Goal: Task Accomplishment & Management: Manage account settings

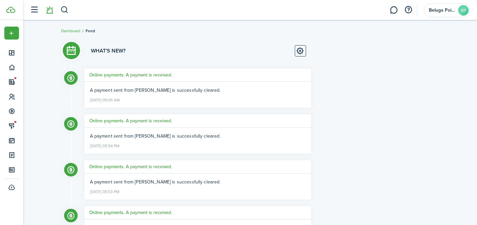
click at [49, 11] on li at bounding box center [49, 10] width 15 height 17
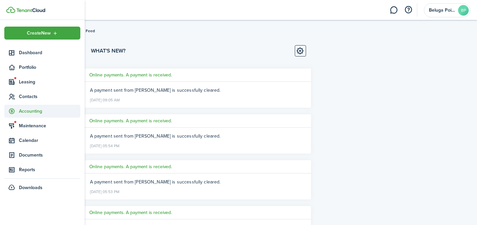
click at [32, 109] on span "Accounting" at bounding box center [49, 110] width 61 height 7
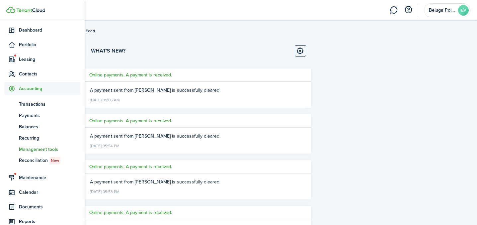
scroll to position [49, 0]
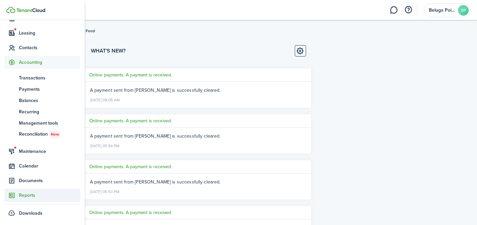
click at [27, 195] on span "Reports" at bounding box center [49, 194] width 61 height 7
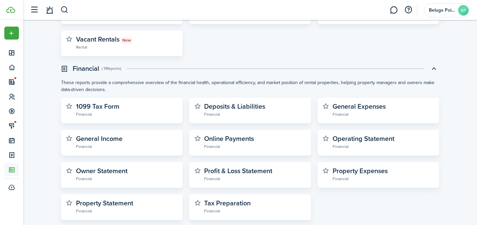
scroll to position [184, 0]
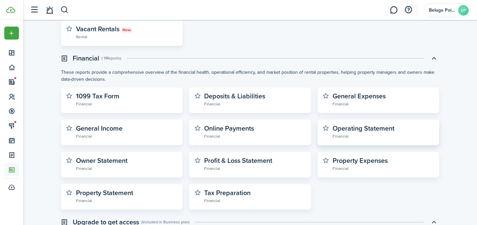
click at [360, 139] on widget-stats-section "Operating Statement Financial" at bounding box center [378, 132] width 112 height 16
click at [356, 134] on widget-stats-subtitle "Financial" at bounding box center [383, 135] width 102 height 7
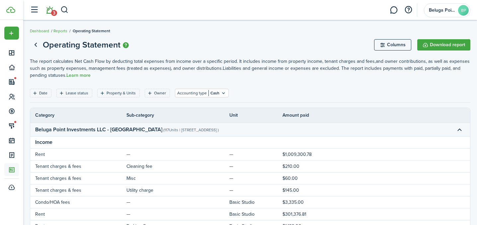
click at [53, 13] on span "3" at bounding box center [54, 13] width 6 height 6
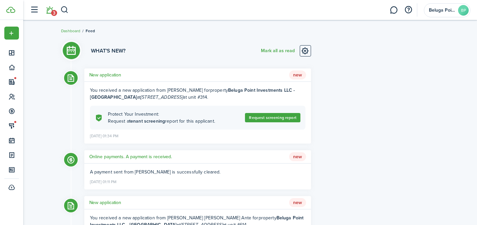
click at [113, 78] on h5 "New application" at bounding box center [105, 74] width 32 height 7
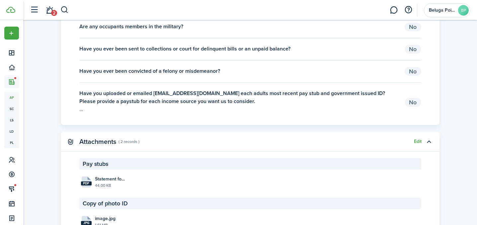
scroll to position [924, 0]
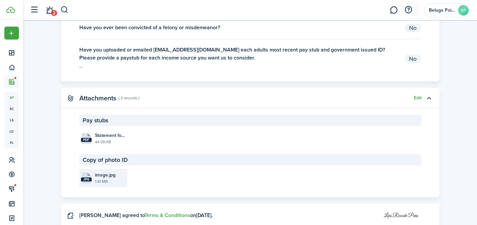
click at [103, 184] on file-size "1.61 MB" at bounding box center [110, 181] width 31 height 6
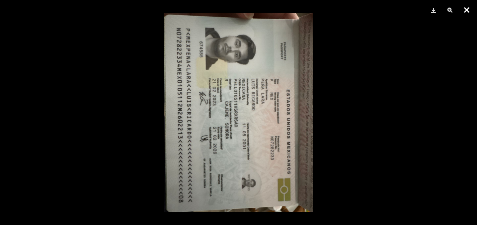
click at [463, 13] on button "Close" at bounding box center [466, 10] width 17 height 20
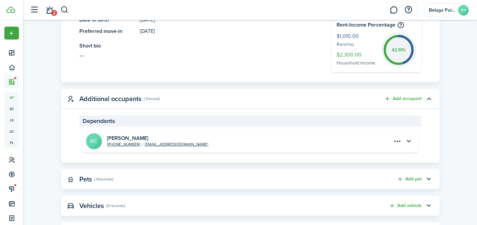
scroll to position [0, 0]
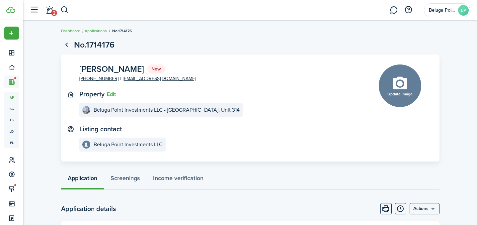
drag, startPoint x: 79, startPoint y: 70, endPoint x: 144, endPoint y: 68, distance: 65.0
click at [144, 68] on span "[PERSON_NAME]" at bounding box center [111, 69] width 65 height 8
copy span "[PERSON_NAME]"
click at [48, 10] on link "2" at bounding box center [49, 10] width 13 height 17
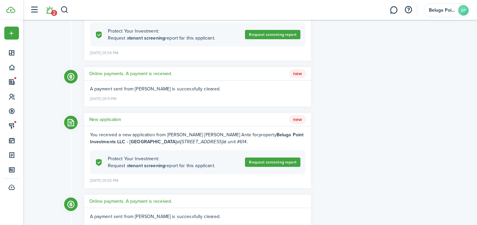
scroll to position [83, 0]
click at [113, 118] on h5 "New application" at bounding box center [105, 118] width 32 height 7
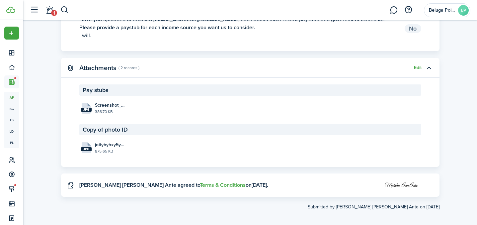
scroll to position [1092, 0]
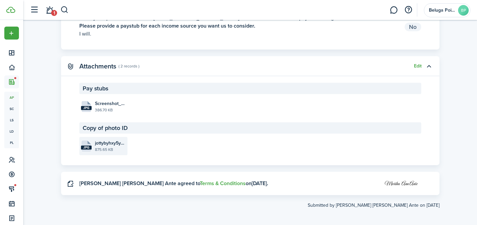
click at [114, 148] on file-size "875.65 KB" at bounding box center [110, 149] width 31 height 6
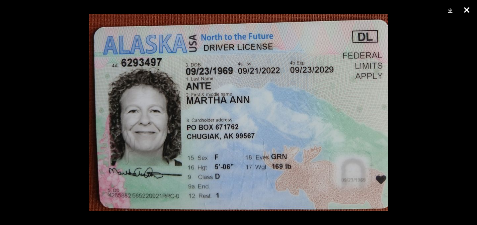
click at [467, 10] on button "Close" at bounding box center [466, 10] width 17 height 20
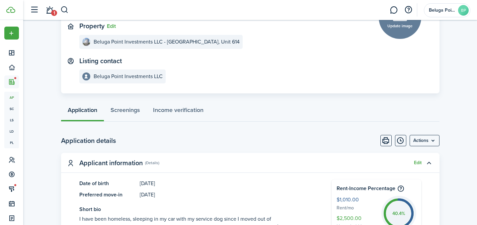
scroll to position [110, 0]
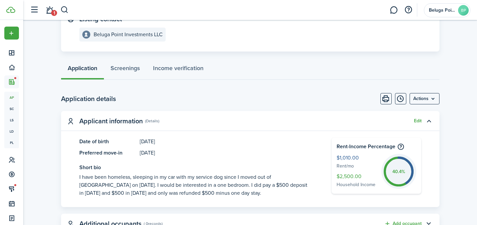
click at [423, 100] on menu-btn "Actions" at bounding box center [424, 98] width 30 height 11
click at [291, 101] on page-view-body-header "Application details Actions" at bounding box center [250, 98] width 378 height 11
click at [430, 100] on menu-btn "Actions" at bounding box center [424, 98] width 30 height 11
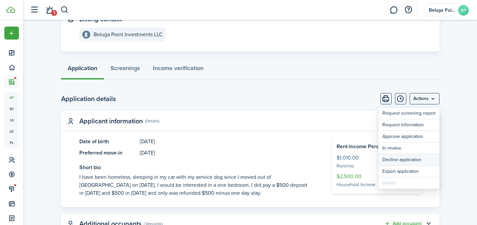
click at [397, 160] on button "Decline application" at bounding box center [408, 159] width 61 height 11
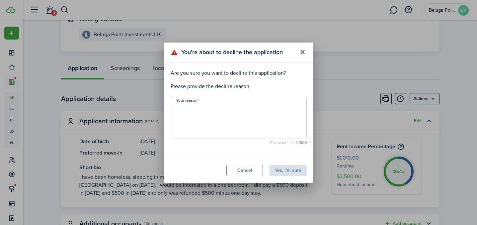
click at [213, 113] on textarea "Your reason" at bounding box center [238, 119] width 135 height 32
click at [222, 107] on textarea "List is no longer avaibakle" at bounding box center [238, 119] width 135 height 32
drag, startPoint x: 213, startPoint y: 107, endPoint x: 242, endPoint y: 110, distance: 29.7
click at [242, 110] on textarea "List is no longer avaibakle" at bounding box center [238, 119] width 135 height 32
type textarea "List is no longer"
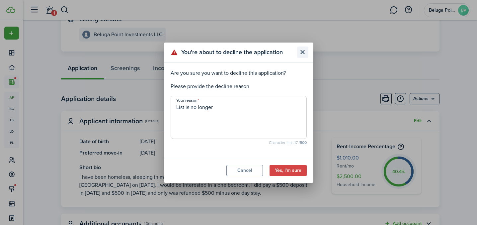
click at [303, 53] on button "Close modal" at bounding box center [302, 51] width 11 height 11
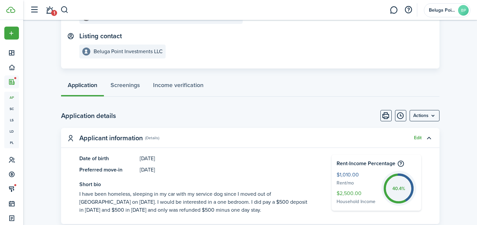
scroll to position [93, 0]
click at [50, 7] on link "1" at bounding box center [49, 10] width 13 height 17
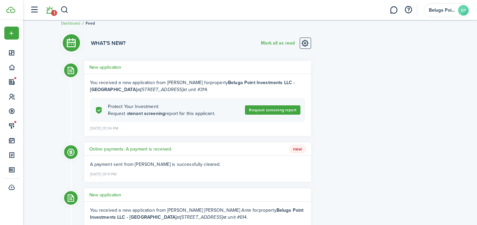
scroll to position [7, 0]
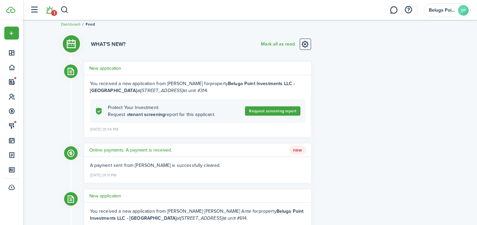
click at [111, 69] on h5 "New application" at bounding box center [105, 68] width 32 height 7
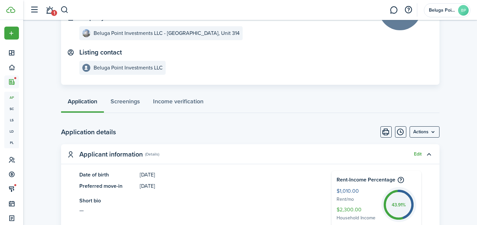
scroll to position [175, 0]
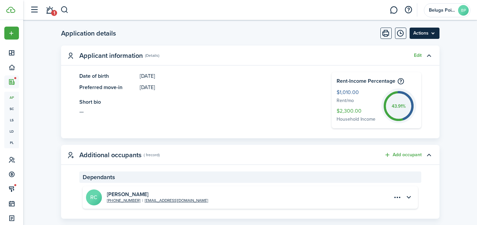
click at [418, 35] on menu-btn "Actions" at bounding box center [424, 33] width 30 height 11
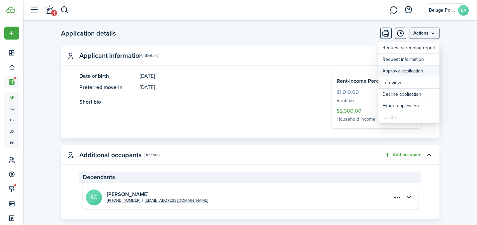
click at [405, 71] on button "Approve application" at bounding box center [408, 70] width 61 height 11
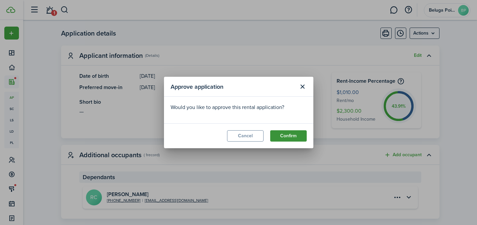
click at [282, 136] on button "Confirm" at bounding box center [288, 135] width 36 height 11
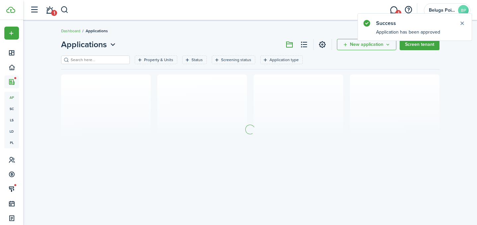
click at [50, 11] on link "1" at bounding box center [49, 10] width 13 height 17
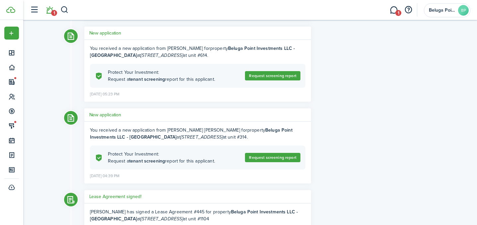
scroll to position [480, 0]
click at [100, 114] on h5 "New application" at bounding box center [105, 114] width 32 height 7
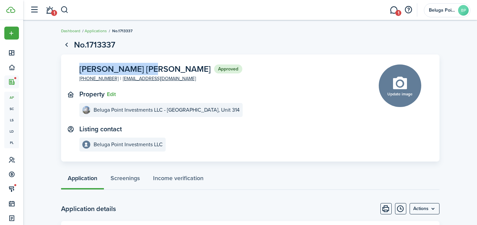
drag, startPoint x: 80, startPoint y: 70, endPoint x: 151, endPoint y: 67, distance: 70.7
click at [151, 67] on span "[PERSON_NAME] [PERSON_NAME]" at bounding box center [144, 69] width 131 height 8
copy span "[PERSON_NAME] [PERSON_NAME]"
click at [50, 12] on link "1" at bounding box center [49, 10] width 13 height 17
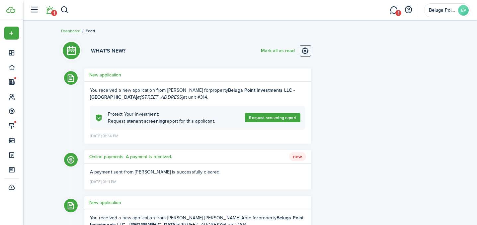
click at [110, 76] on h5 "New application" at bounding box center [105, 74] width 32 height 7
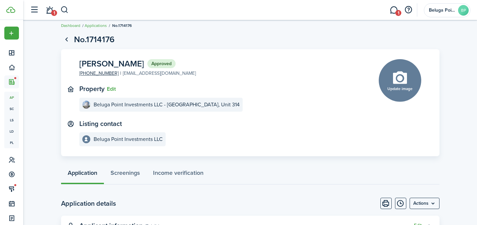
scroll to position [12, 0]
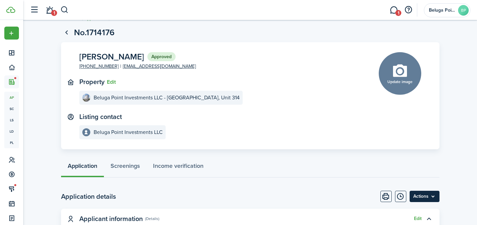
click at [430, 199] on menu-btn "Actions" at bounding box center [424, 195] width 30 height 11
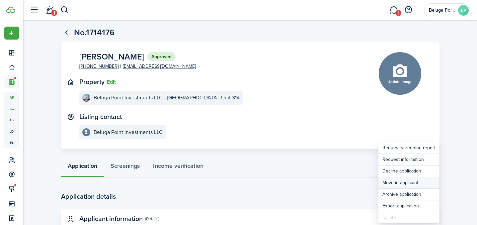
click at [413, 183] on button "Move in applicant" at bounding box center [408, 182] width 61 height 11
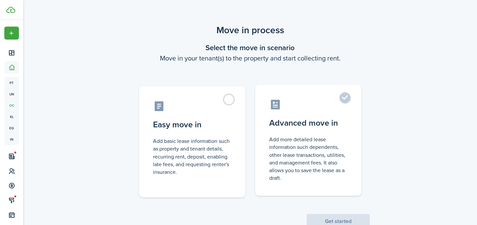
drag, startPoint x: 328, startPoint y: 116, endPoint x: 328, endPoint y: 121, distance: 4.7
click at [328, 116] on label "Advanced move in Add more detailed lease information such dependents, other lea…" at bounding box center [308, 140] width 106 height 111
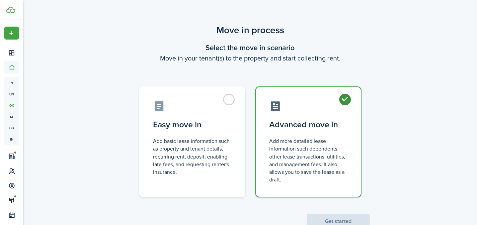
radio input "true"
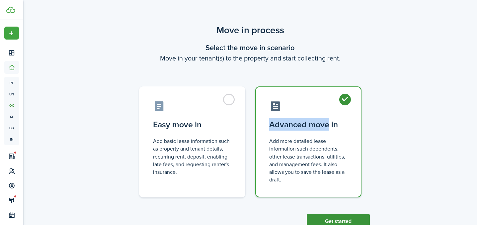
click at [362, 216] on button "Get started" at bounding box center [337, 221] width 63 height 15
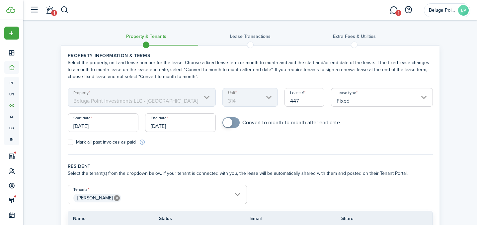
click at [117, 124] on input "[DATE]" at bounding box center [103, 122] width 71 height 19
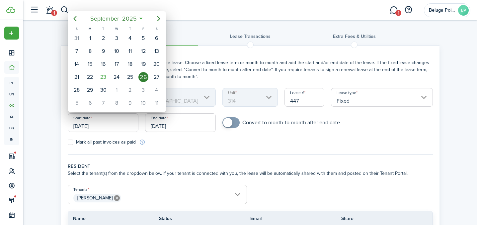
click at [195, 125] on div at bounding box center [238, 112] width 583 height 331
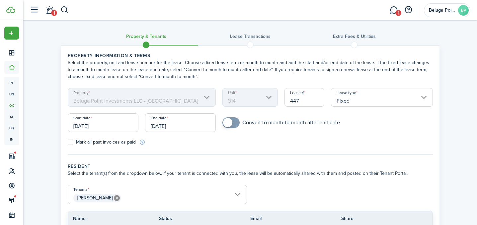
click at [195, 125] on input "[DATE]" at bounding box center [180, 122] width 71 height 19
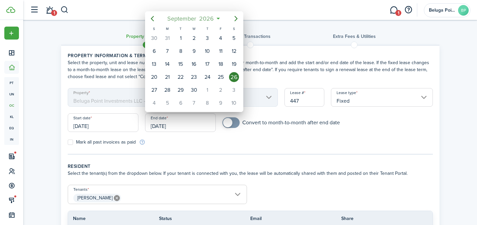
click at [198, 22] on span "2026" at bounding box center [207, 19] width 18 height 12
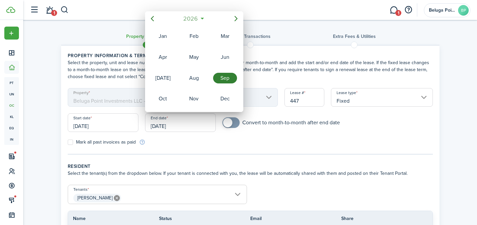
click at [195, 20] on span "2026" at bounding box center [191, 19] width 18 height 12
click at [195, 80] on div "2025" at bounding box center [194, 78] width 24 height 11
click at [167, 99] on div "Oct" at bounding box center [163, 98] width 24 height 11
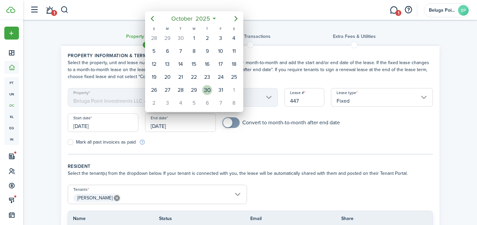
click at [210, 90] on div "30" at bounding box center [207, 90] width 10 height 10
type input "[DATE]"
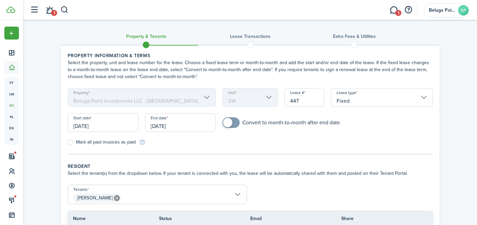
checkbox input "true"
click at [233, 124] on span at bounding box center [231, 122] width 7 height 11
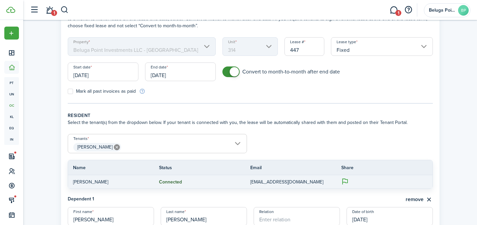
scroll to position [72, 0]
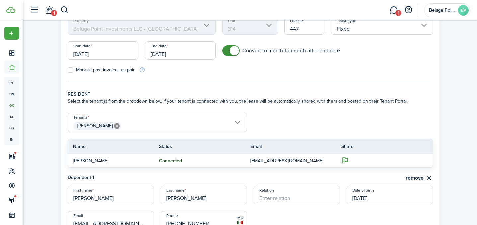
click at [165, 125] on span "[PERSON_NAME]" at bounding box center [157, 125] width 178 height 11
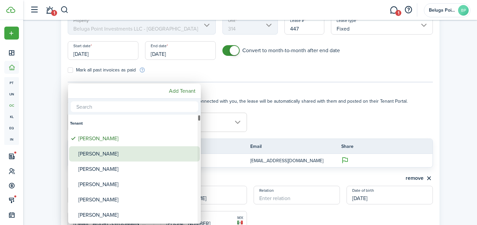
click at [149, 152] on div "[PERSON_NAME]" at bounding box center [136, 153] width 117 height 15
type input "[PERSON_NAME], [PERSON_NAME]"
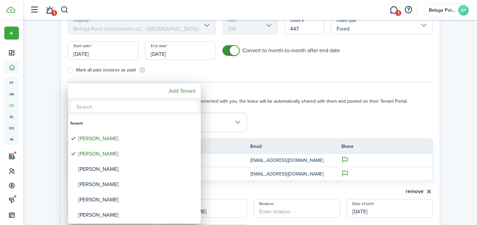
click at [330, 112] on div at bounding box center [238, 112] width 583 height 331
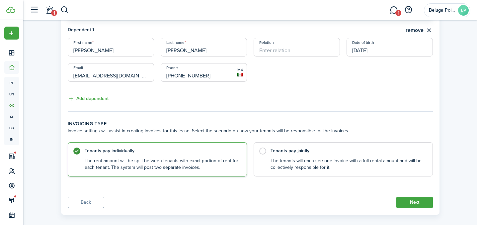
scroll to position [240, 0]
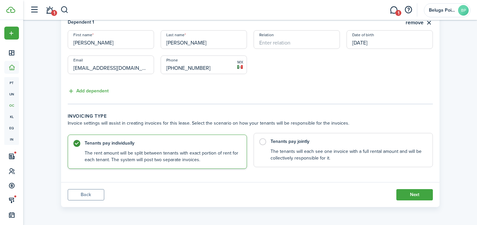
click at [278, 138] on control-radio-card-title "Tenants pay jointly" at bounding box center [347, 141] width 155 height 7
radio input "false"
radio input "true"
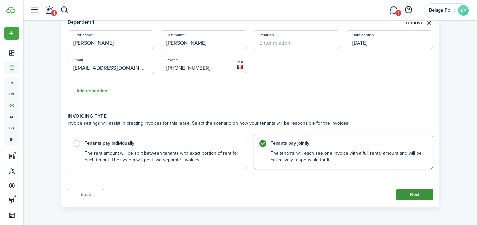
click at [412, 195] on button "Next" at bounding box center [414, 194] width 36 height 11
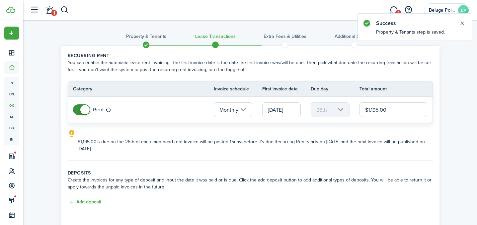
click at [281, 110] on input "[DATE]" at bounding box center [281, 109] width 38 height 15
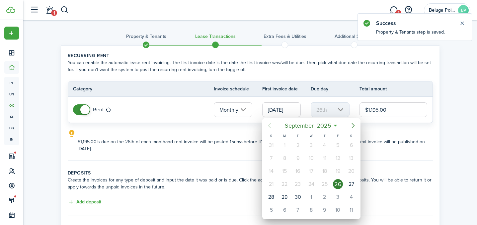
click at [353, 124] on icon "Next page" at bounding box center [353, 125] width 8 height 8
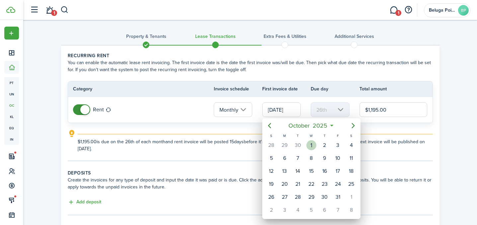
click at [311, 144] on div "1" at bounding box center [311, 145] width 10 height 10
type input "[DATE]"
type input "1st"
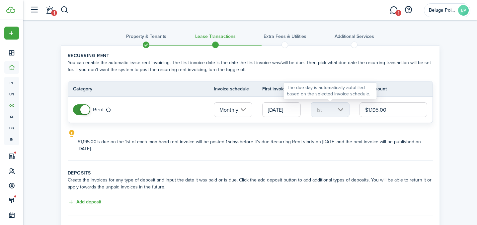
drag, startPoint x: 392, startPoint y: 109, endPoint x: 348, endPoint y: 116, distance: 44.7
click at [339, 110] on tr "Rent Monthly [DATE] 1st $1,195.00" at bounding box center [250, 110] width 364 height 26
type input "$1,010.00"
click at [335, 165] on panel-main-body "Recurring rent You can enable the automatic lease rent invoicing. The first inv…" at bounding box center [250, 152] width 378 height 214
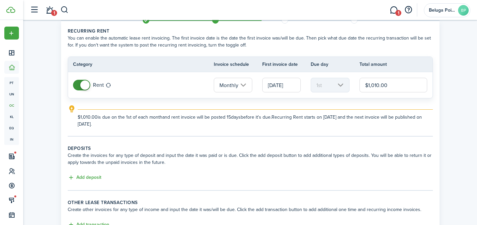
scroll to position [37, 0]
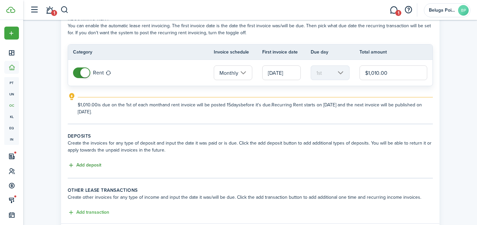
click at [90, 166] on button "Add deposit" at bounding box center [84, 165] width 33 height 8
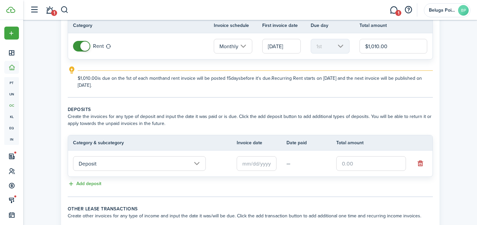
scroll to position [67, 0]
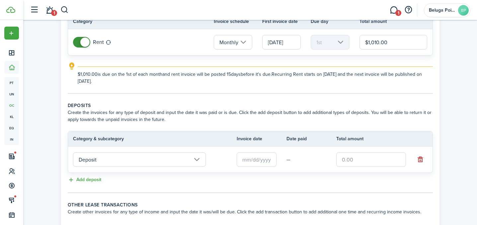
click at [254, 162] on input "text" at bounding box center [256, 159] width 40 height 15
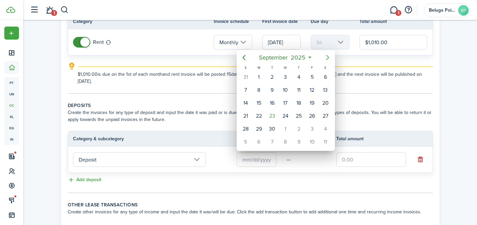
click at [327, 59] on icon "Next page" at bounding box center [327, 57] width 3 height 5
click at [279, 79] on div "[DATE]" at bounding box center [285, 77] width 13 height 13
type input "[DATE]"
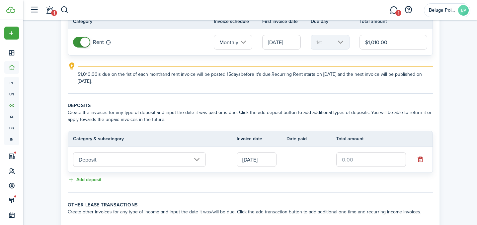
click at [360, 163] on input "text" at bounding box center [371, 159] width 70 height 15
click at [257, 159] on input "[DATE]" at bounding box center [256, 159] width 40 height 15
type input "$1,000.00"
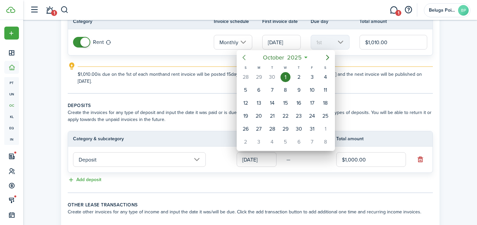
click at [244, 58] on icon "Previous page" at bounding box center [244, 57] width 8 height 8
click at [272, 117] on div "23" at bounding box center [272, 116] width 10 height 10
type input "[DATE]"
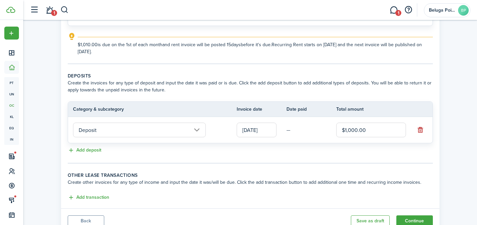
scroll to position [123, 0]
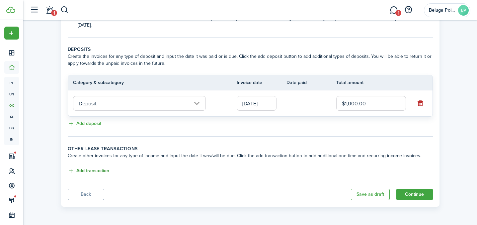
click at [88, 170] on button "Add transaction" at bounding box center [88, 171] width 41 height 8
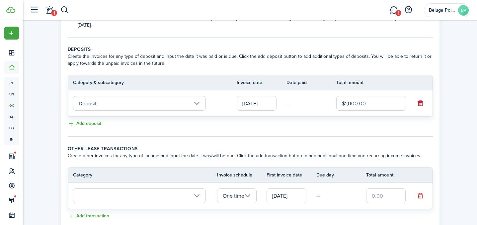
click at [111, 199] on input "text" at bounding box center [139, 195] width 133 height 15
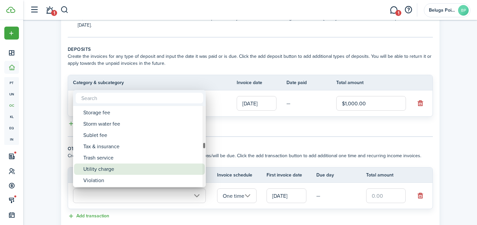
click at [129, 170] on div "Utility charge" at bounding box center [141, 168] width 117 height 11
type input "Tenant charges & fees / Utility charge"
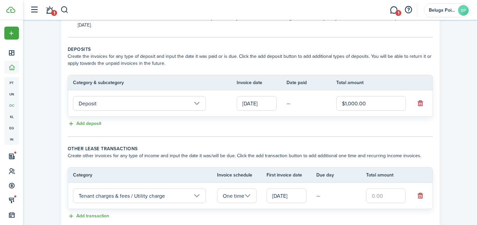
click at [282, 198] on input "[DATE]" at bounding box center [286, 195] width 40 height 15
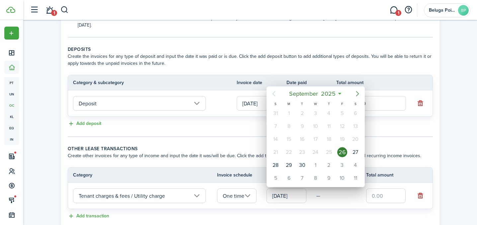
click at [358, 94] on icon "Next page" at bounding box center [357, 93] width 3 height 5
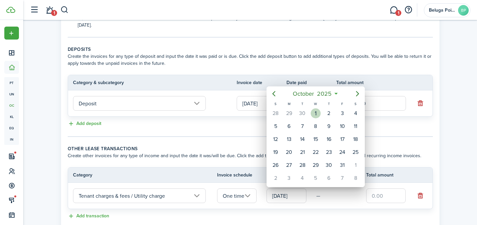
click at [318, 116] on div "1" at bounding box center [315, 113] width 10 height 10
type input "[DATE]"
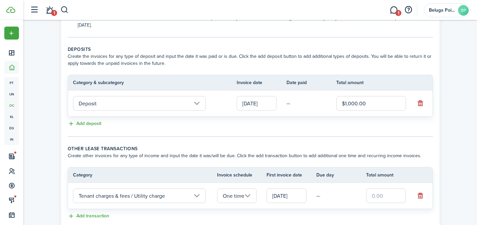
click at [389, 196] on input "text" at bounding box center [386, 195] width 40 height 15
type input "$190.00"
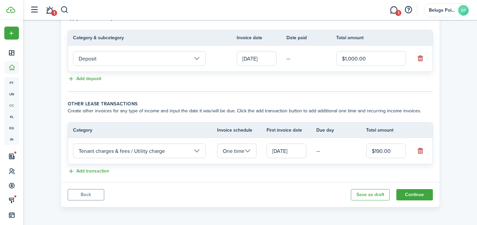
scroll to position [168, 0]
click at [423, 196] on button "Continue" at bounding box center [414, 193] width 36 height 11
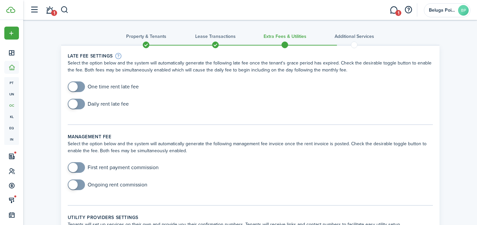
checkbox input "true"
click at [80, 85] on span at bounding box center [76, 86] width 7 height 11
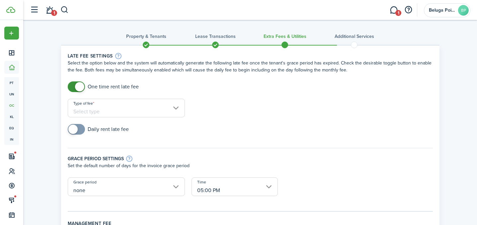
click at [130, 108] on input "Type of fee" at bounding box center [126, 108] width 117 height 19
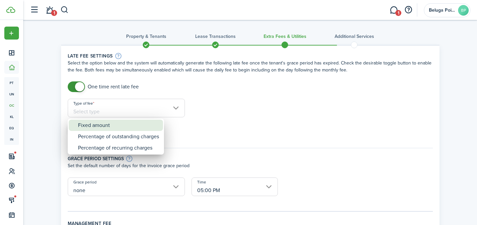
click at [135, 122] on div "Fixed amount" at bounding box center [118, 124] width 81 height 11
type input "Fixed amount"
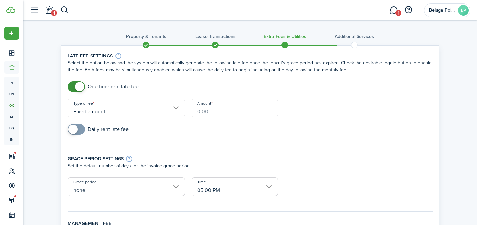
click at [220, 111] on input "Amount" at bounding box center [234, 108] width 86 height 19
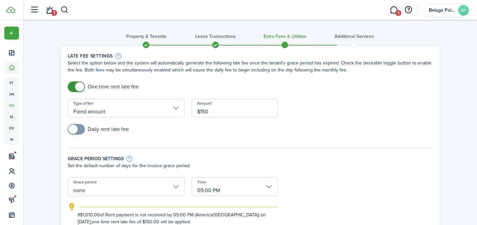
click at [129, 190] on input "none" at bounding box center [126, 186] width 117 height 19
type input "$150.00"
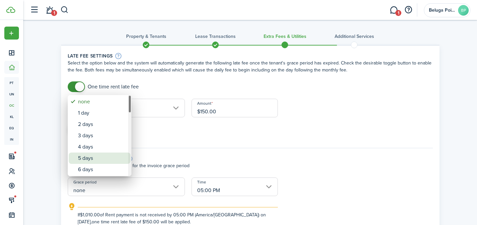
click at [112, 155] on div "5 days" at bounding box center [102, 157] width 48 height 11
type input "5 days"
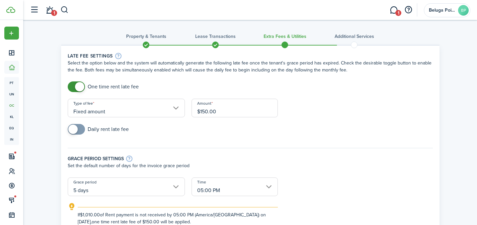
scroll to position [186, 0]
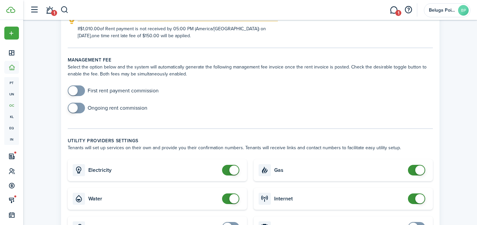
checkbox input "false"
click at [231, 170] on span at bounding box center [233, 169] width 9 height 9
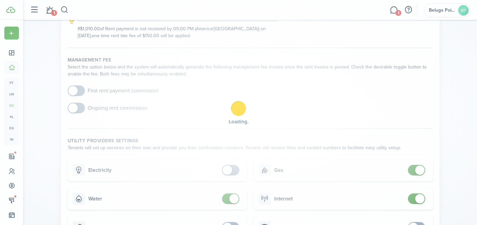
click at [227, 194] on div "Loading" at bounding box center [238, 112] width 477 height 225
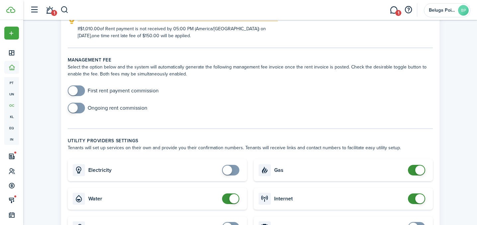
checkbox input "false"
click at [227, 203] on span at bounding box center [230, 198] width 7 height 11
drag, startPoint x: 419, startPoint y: 171, endPoint x: 414, endPoint y: 176, distance: 7.5
checkbox input "false"
click at [419, 171] on span at bounding box center [419, 169] width 9 height 9
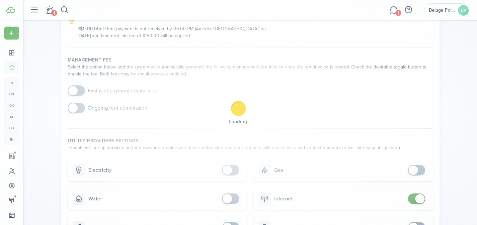
click at [415, 200] on div "Loading" at bounding box center [238, 112] width 477 height 225
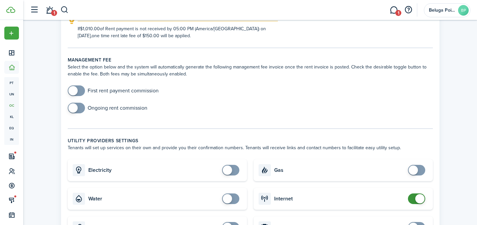
checkbox input "false"
click at [414, 200] on span at bounding box center [416, 198] width 7 height 11
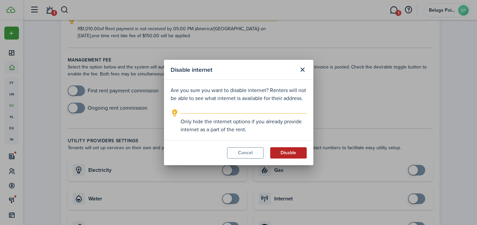
click at [291, 155] on button "Disable" at bounding box center [288, 152] width 36 height 11
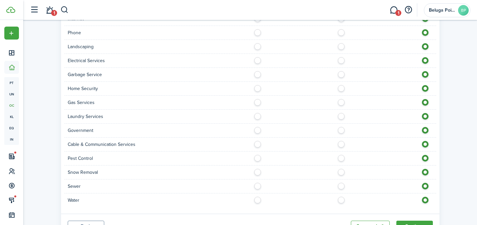
scroll to position [587, 0]
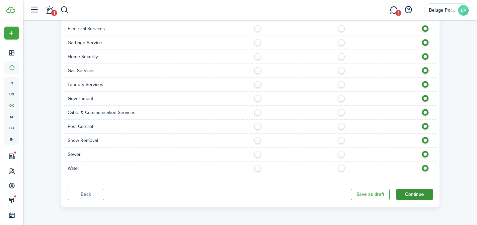
click at [425, 197] on button "Continue" at bounding box center [414, 193] width 36 height 11
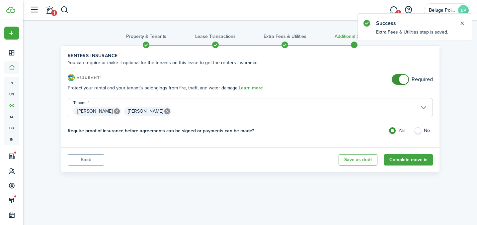
checkbox input "false"
click at [397, 82] on span at bounding box center [400, 79] width 7 height 11
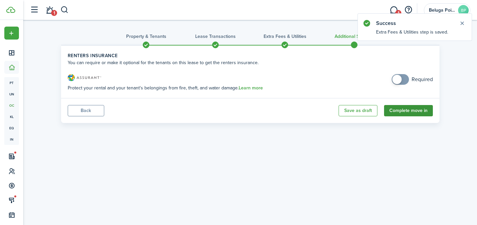
click at [403, 109] on button "Complete move in" at bounding box center [408, 110] width 49 height 11
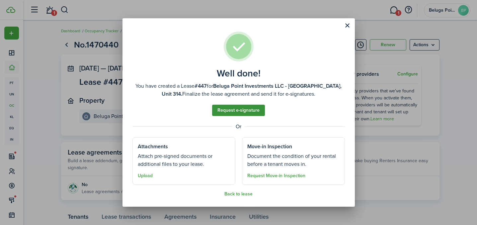
click at [248, 112] on link "Request e-signature" at bounding box center [238, 109] width 53 height 11
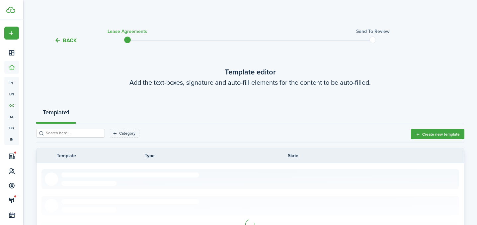
drag, startPoint x: 446, startPoint y: 133, endPoint x: 386, endPoint y: 128, distance: 60.2
click at [446, 133] on button "Create new template" at bounding box center [437, 134] width 53 height 10
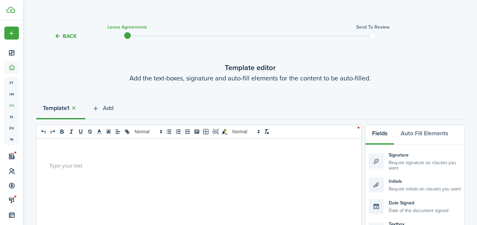
scroll to position [56, 0]
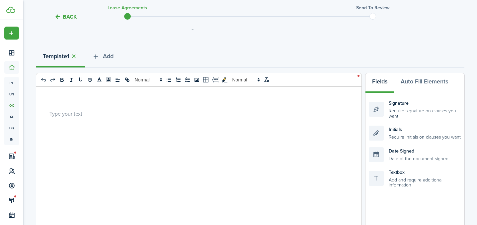
drag, startPoint x: 57, startPoint y: 109, endPoint x: 81, endPoint y: 111, distance: 23.7
click at [57, 109] on div at bounding box center [196, 217] width 320 height 260
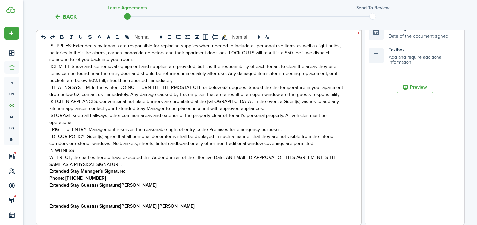
scroll to position [748, 0]
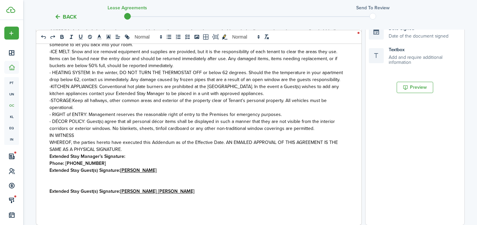
click at [109, 164] on p "Phone: [PHONE_NUMBER]" at bounding box center [196, 163] width 294 height 7
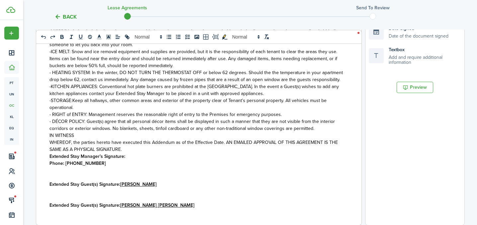
click at [130, 148] on p "WHEREOF, the parties hereto have executed this Addendum as of the Effective Dat…" at bounding box center [196, 146] width 294 height 14
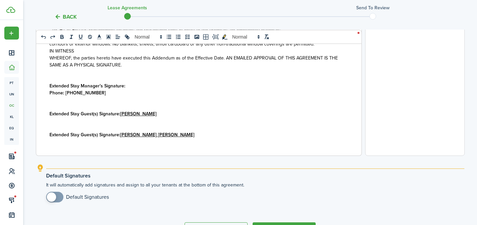
scroll to position [776, 0]
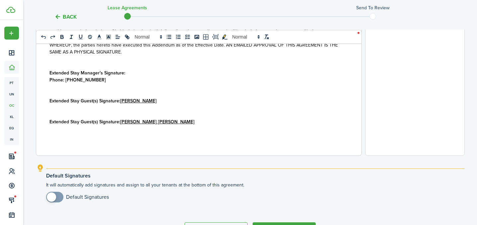
click at [133, 75] on p "Extended Stay Manager’s Signature:" at bounding box center [196, 72] width 294 height 7
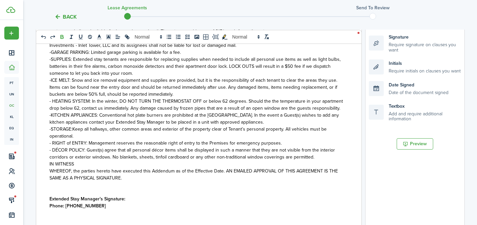
scroll to position [119, 0]
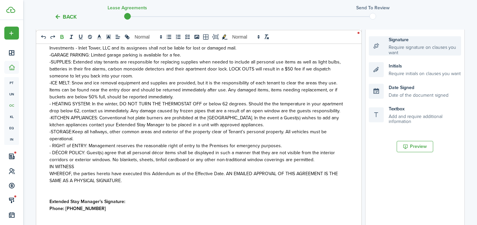
click at [397, 48] on div "Signature Require signature on clauses you want" at bounding box center [414, 45] width 92 height 19
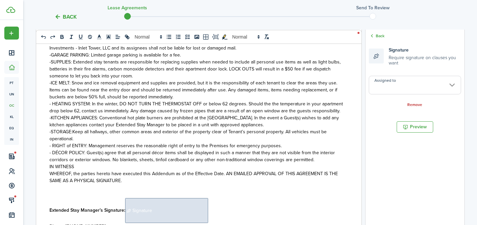
click at [212, 206] on p "Extended Stay Manager’s Signature: ﻿ Signature ﻿" at bounding box center [196, 210] width 294 height 25
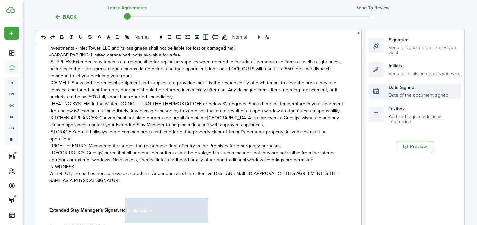
click at [409, 94] on div "Date Signed Date of the document signed" at bounding box center [414, 91] width 92 height 15
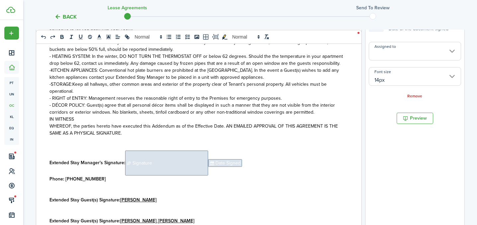
scroll to position [164, 0]
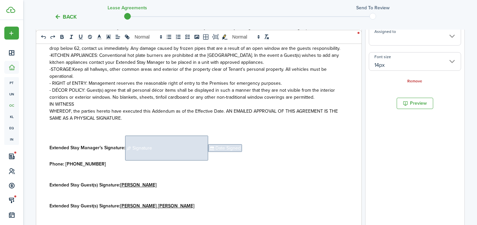
click at [166, 187] on p "Extended Stay Guest(s) Signature: [PERSON_NAME]" at bounding box center [196, 184] width 294 height 7
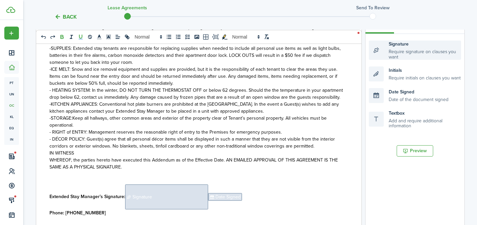
click at [400, 51] on div "Signature Require signature on clauses you want" at bounding box center [414, 49] width 92 height 19
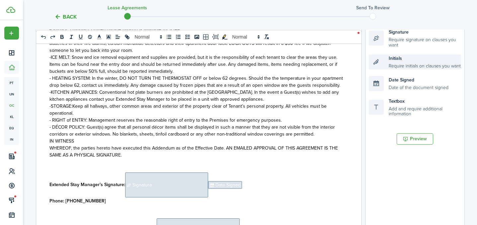
click at [400, 63] on div "Initials Require initials on clauses you want" at bounding box center [414, 61] width 92 height 15
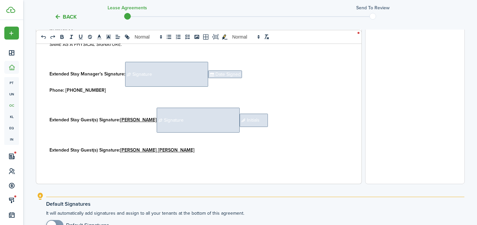
scroll to position [291, 0]
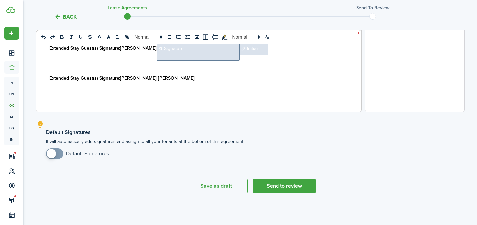
click at [167, 81] on p "Extended Stay Guest(s) Signature: [PERSON_NAME] [PERSON_NAME]" at bounding box center [196, 78] width 294 height 7
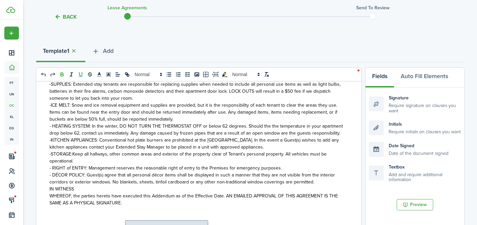
scroll to position [57, 0]
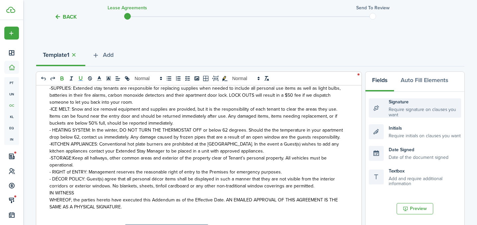
click at [401, 111] on div "Signature Require signature on clauses you want" at bounding box center [414, 107] width 92 height 19
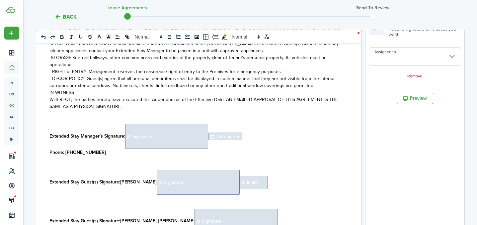
scroll to position [830, 0]
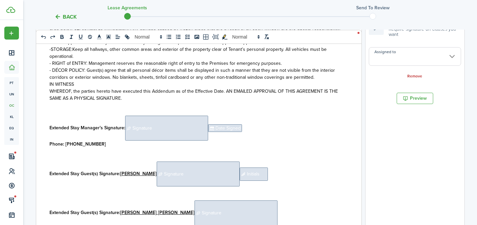
click at [245, 208] on p "Extended Stay Guest(s) Signature: [PERSON_NAME] [PERSON_NAME] ﻿ Signature ﻿" at bounding box center [196, 212] width 294 height 25
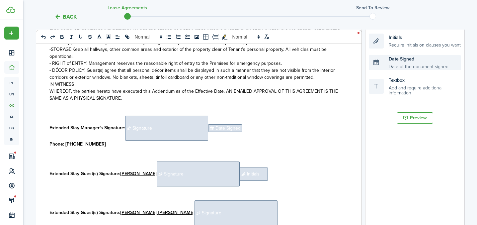
click at [400, 65] on div "Date Signed Date of the document signed" at bounding box center [414, 62] width 92 height 15
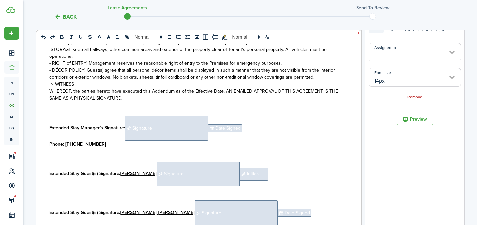
scroll to position [148, 0]
drag, startPoint x: 189, startPoint y: 132, endPoint x: 204, endPoint y: 132, distance: 15.3
click at [189, 132] on span "Signature" at bounding box center [166, 127] width 83 height 25
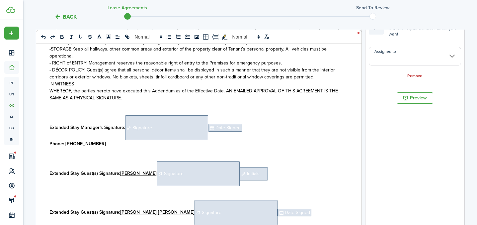
click at [405, 60] on input "Assigned to" at bounding box center [414, 56] width 92 height 19
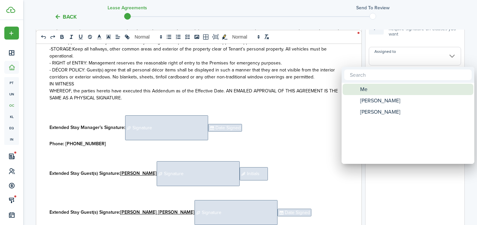
drag, startPoint x: 377, startPoint y: 89, endPoint x: 283, endPoint y: 115, distance: 97.5
click at [377, 89] on div "Me" at bounding box center [410, 89] width 117 height 11
type input "Me"
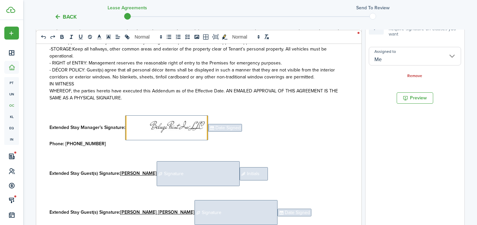
click at [217, 129] on span "Date Signed" at bounding box center [225, 128] width 34 height 8
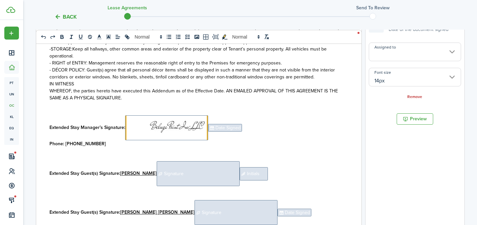
click at [423, 52] on input "Assigned to" at bounding box center [414, 51] width 92 height 19
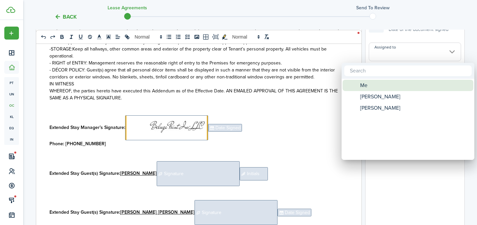
click at [386, 88] on div "Me" at bounding box center [410, 85] width 117 height 11
type input "Me"
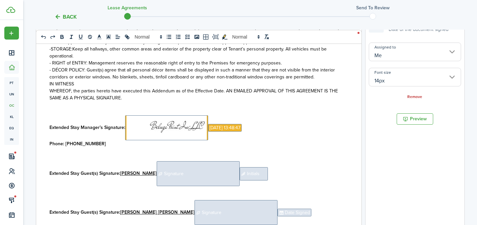
click at [222, 177] on span "Signature" at bounding box center [198, 173] width 83 height 25
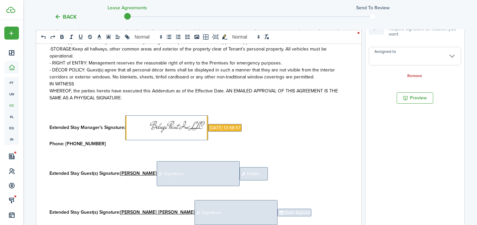
click at [398, 55] on input "Assigned to" at bounding box center [414, 56] width 92 height 19
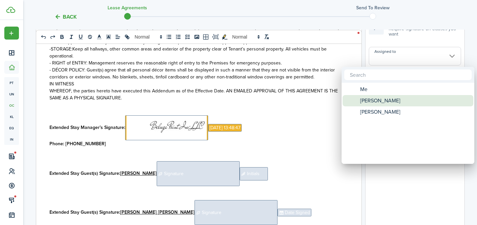
click at [373, 101] on span "[PERSON_NAME]" at bounding box center [380, 100] width 40 height 11
type input "[PERSON_NAME]"
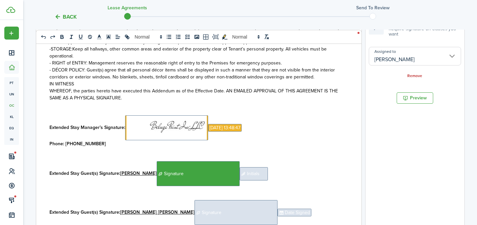
click at [254, 177] on span "Initials" at bounding box center [253, 173] width 28 height 13
click at [401, 53] on input "Assigned to" at bounding box center [414, 51] width 92 height 19
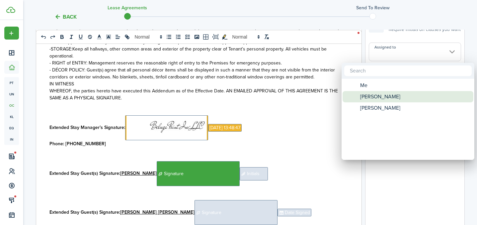
click at [381, 98] on span "[PERSON_NAME]" at bounding box center [380, 96] width 40 height 11
type input "[PERSON_NAME]"
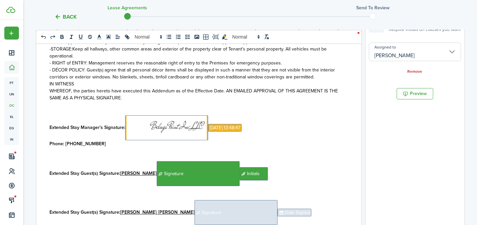
click at [224, 215] on span "Signature" at bounding box center [235, 212] width 83 height 25
click at [411, 55] on input "Assigned to" at bounding box center [414, 56] width 92 height 19
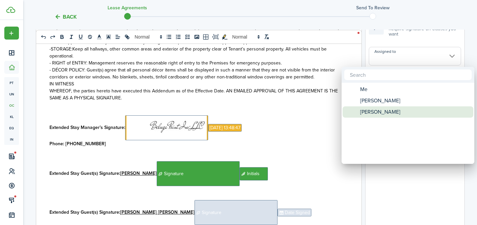
click at [370, 116] on span "[PERSON_NAME]" at bounding box center [380, 111] width 40 height 11
type input "[PERSON_NAME]"
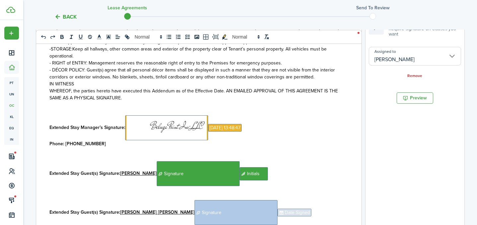
click at [277, 215] on span "Date Signed" at bounding box center [294, 212] width 34 height 8
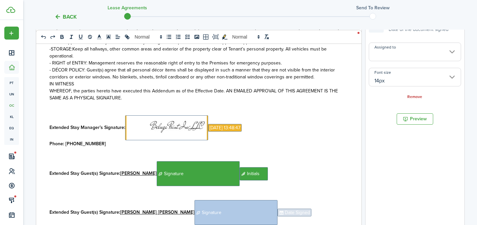
click at [417, 57] on input "Assigned to" at bounding box center [414, 51] width 92 height 19
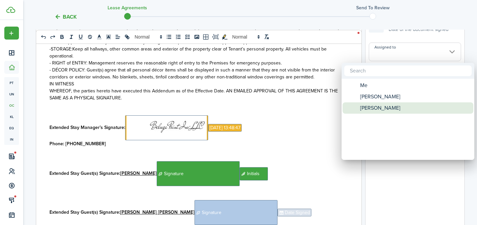
click at [376, 107] on span "[PERSON_NAME]" at bounding box center [380, 107] width 40 height 11
type input "[PERSON_NAME]"
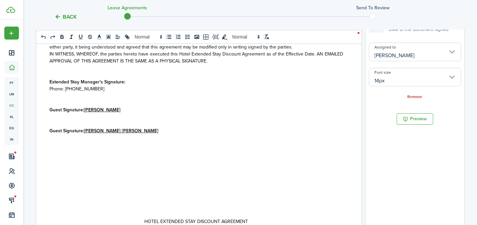
scroll to position [358, 0]
click at [141, 84] on p "Extended Stay Manager’s Signature:" at bounding box center [196, 81] width 294 height 7
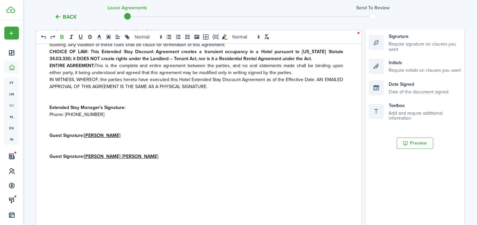
scroll to position [108, 0]
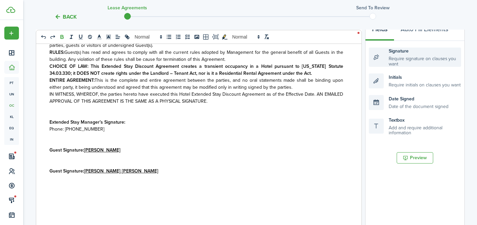
click at [395, 56] on div "Signature Require signature on clauses you want" at bounding box center [414, 56] width 92 height 19
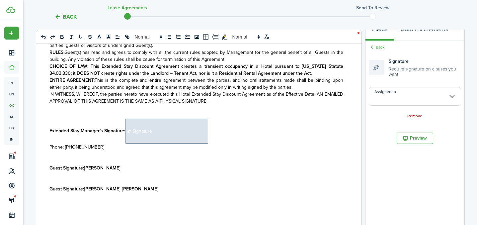
click at [211, 130] on p "Extended Stay Manager’s Signature: ﻿ Signature ﻿" at bounding box center [196, 130] width 294 height 25
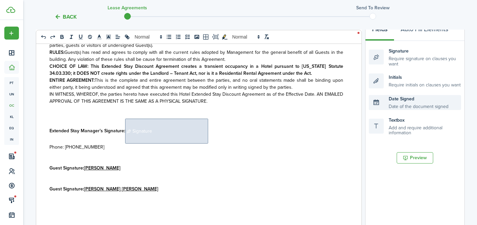
click at [393, 102] on div "Date Signed Date of the document signed" at bounding box center [414, 102] width 92 height 15
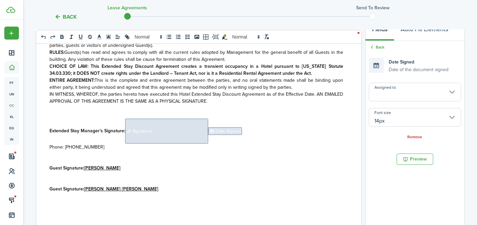
click at [132, 170] on p "Guest Signature: [PERSON_NAME]" at bounding box center [196, 167] width 294 height 7
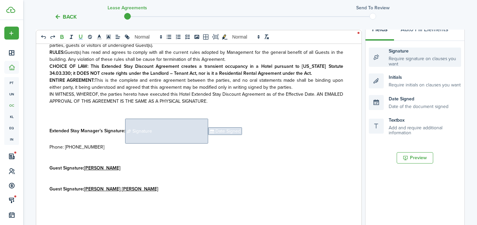
click at [395, 64] on div "Signature Require signature on clauses you want" at bounding box center [414, 56] width 92 height 19
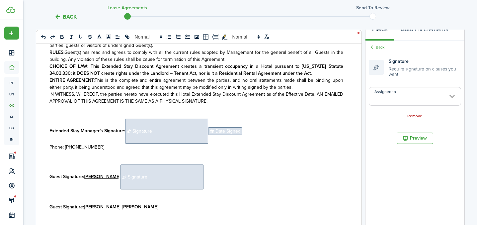
click at [207, 175] on p "Guest Signature: [PERSON_NAME] ﻿ Signature ﻿" at bounding box center [196, 176] width 294 height 25
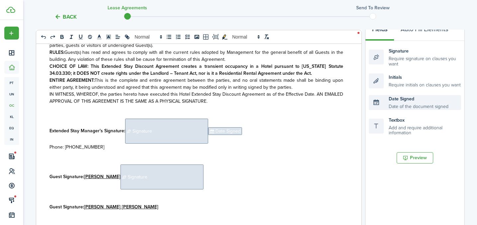
click at [401, 106] on div "Date Signed Date of the document signed" at bounding box center [414, 102] width 92 height 15
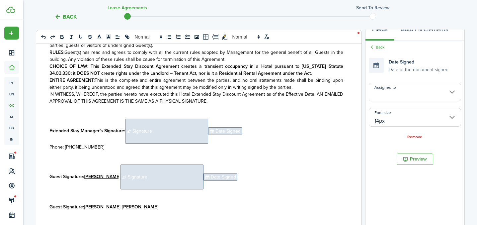
click at [133, 208] on p "Guest Signature: [PERSON_NAME] [PERSON_NAME]" at bounding box center [196, 206] width 294 height 7
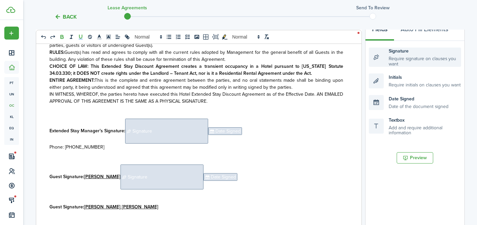
click at [390, 66] on div "Signature Require signature on clauses you want" at bounding box center [414, 56] width 92 height 19
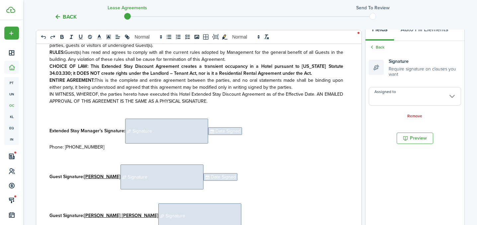
click at [211, 213] on p "Guest Signature: [PERSON_NAME] [PERSON_NAME] ﻿ Signature ﻿" at bounding box center [196, 215] width 294 height 25
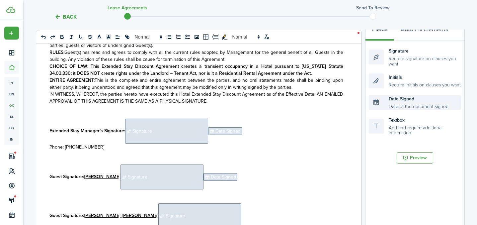
click at [403, 100] on div "Date Signed Date of the document signed" at bounding box center [414, 102] width 92 height 15
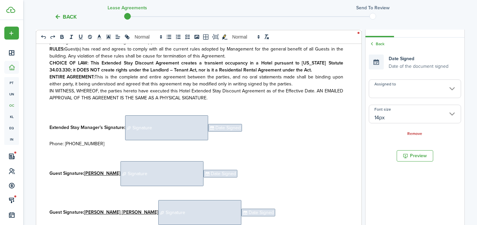
click at [189, 126] on span "Signature" at bounding box center [166, 127] width 83 height 25
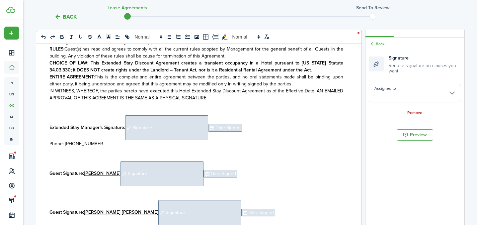
click at [390, 92] on input "Assigned to" at bounding box center [414, 93] width 92 height 19
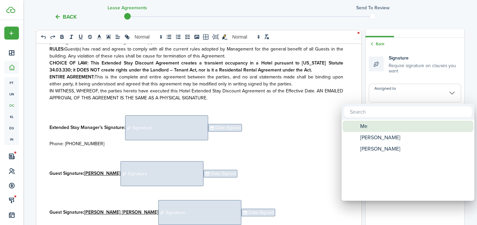
click at [377, 129] on div "Me" at bounding box center [410, 125] width 117 height 11
type input "Me"
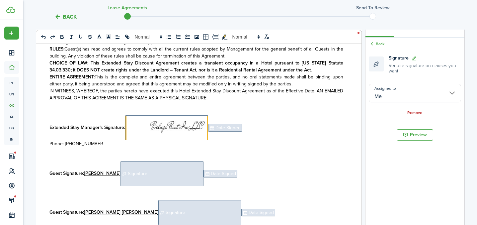
click at [217, 129] on span "Date Signed" at bounding box center [225, 128] width 34 height 8
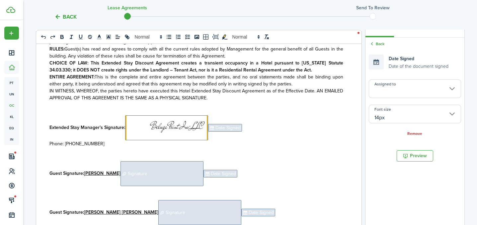
click at [388, 86] on input "Assigned to" at bounding box center [414, 88] width 92 height 19
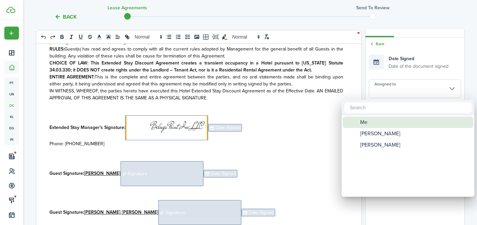
click at [374, 121] on div "Me" at bounding box center [410, 121] width 117 height 11
type input "Me"
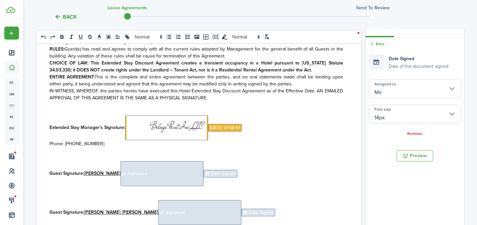
click at [192, 169] on span "Signature" at bounding box center [161, 173] width 83 height 25
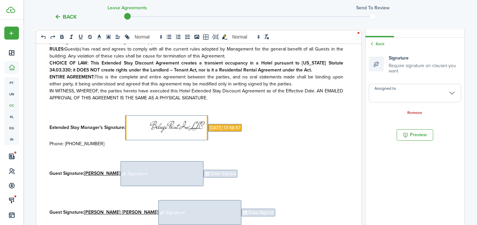
click at [392, 99] on input "Assigned to" at bounding box center [414, 93] width 92 height 19
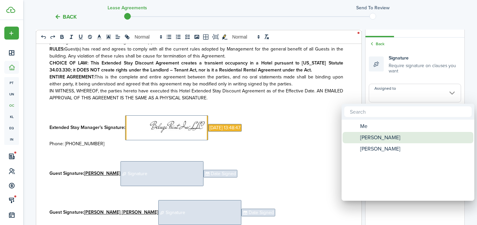
click at [374, 134] on span "[PERSON_NAME]" at bounding box center [380, 137] width 40 height 11
type input "[PERSON_NAME]"
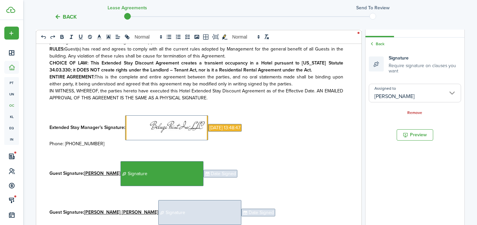
click at [218, 173] on span "Date Signed" at bounding box center [220, 173] width 34 height 8
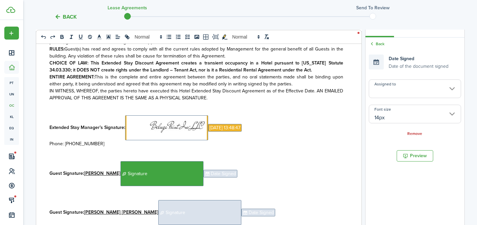
click at [400, 92] on input "Assigned to" at bounding box center [414, 88] width 92 height 19
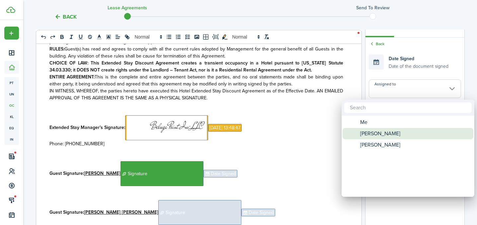
click at [381, 135] on span "[PERSON_NAME]" at bounding box center [380, 133] width 40 height 11
type input "[PERSON_NAME]"
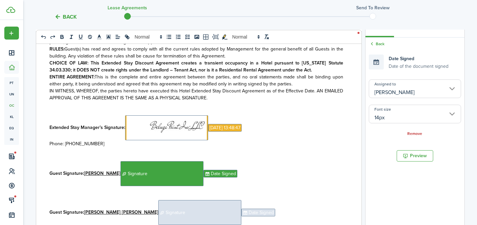
click at [189, 212] on span "Signature" at bounding box center [199, 212] width 83 height 25
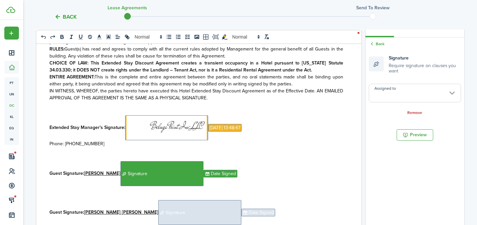
click at [386, 89] on input "Assigned to" at bounding box center [414, 93] width 92 height 19
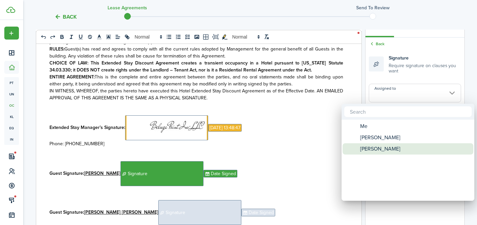
click at [371, 147] on span "[PERSON_NAME]" at bounding box center [380, 148] width 40 height 11
type input "[PERSON_NAME]"
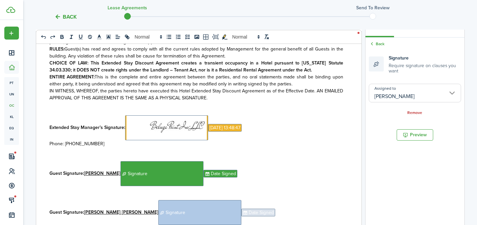
click at [241, 213] on span "Date Signed" at bounding box center [258, 212] width 34 height 8
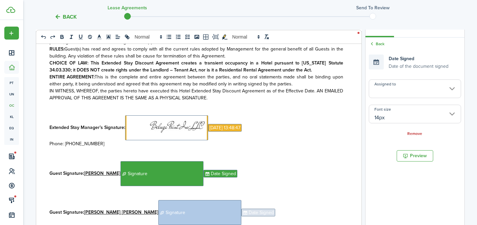
click at [401, 93] on input "Assigned to" at bounding box center [414, 88] width 92 height 19
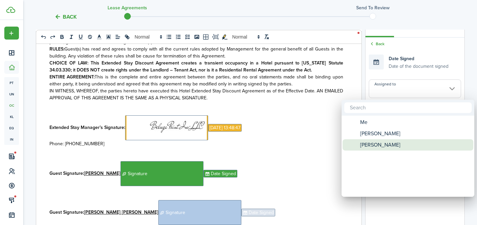
click at [369, 144] on span "[PERSON_NAME]" at bounding box center [380, 144] width 40 height 11
type input "[PERSON_NAME]"
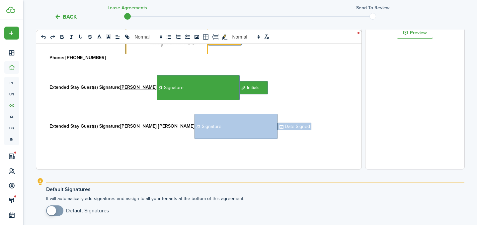
scroll to position [291, 0]
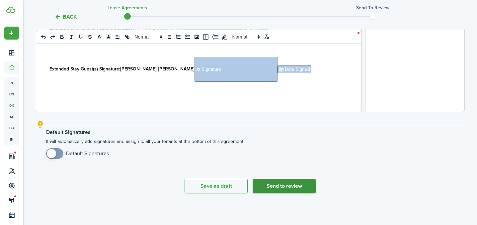
click at [289, 188] on button "Send to review" at bounding box center [283, 185] width 63 height 15
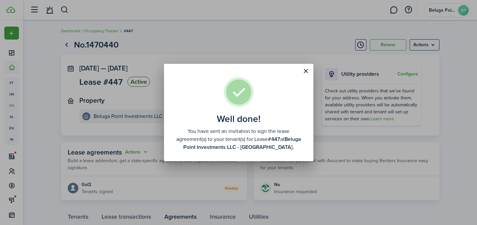
click at [299, 30] on div "Well done! You have sent an invitation to sign the lease agreement(s) to your t…" at bounding box center [238, 112] width 477 height 225
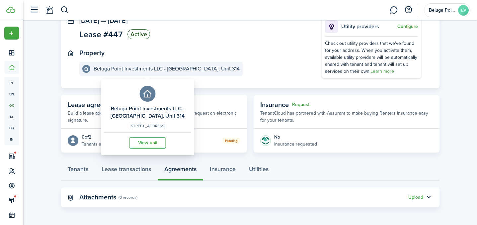
scroll to position [48, 0]
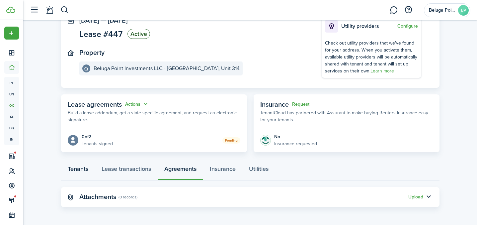
click at [84, 170] on link "Tenants" at bounding box center [78, 170] width 34 height 20
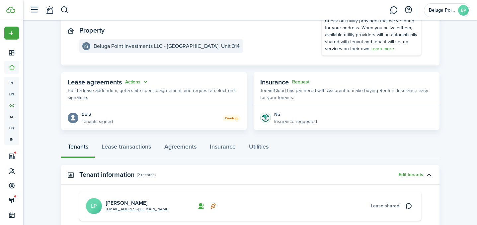
scroll to position [144, 0]
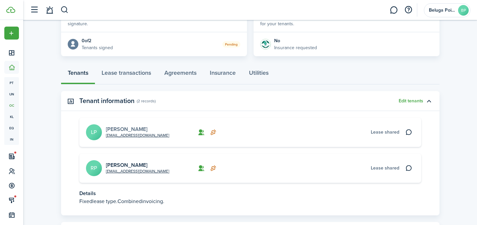
click at [123, 128] on link "[PERSON_NAME]" at bounding box center [126, 129] width 41 height 8
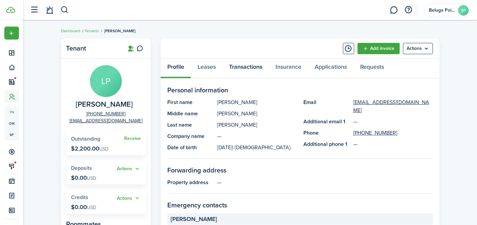
click at [257, 69] on link "Transactions" at bounding box center [245, 68] width 46 height 20
